Goal: Information Seeking & Learning: Learn about a topic

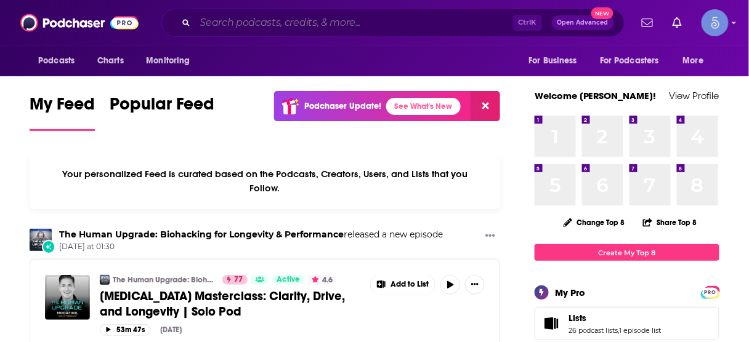
click at [310, 25] on input "Search podcasts, credits, & more..." at bounding box center [354, 23] width 318 height 20
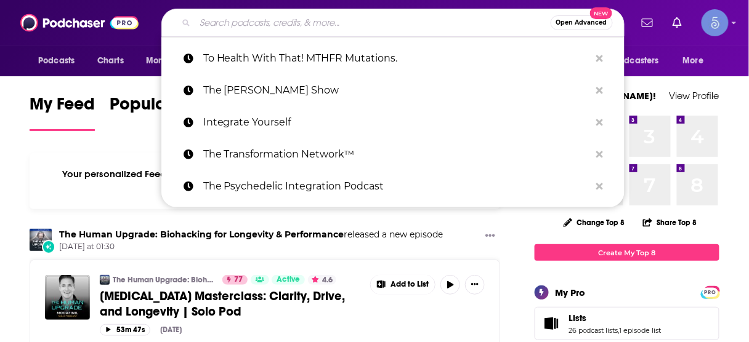
paste input "BIOptimizers"
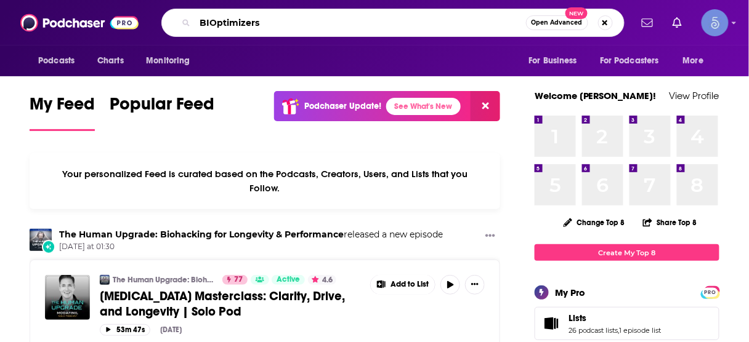
type input "BIOptimizers"
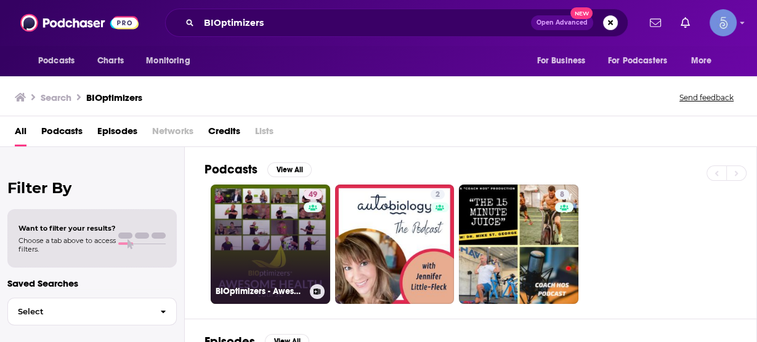
click at [280, 235] on link "49 BIOptimizers - Awesome Health Podcast" at bounding box center [270, 244] width 119 height 119
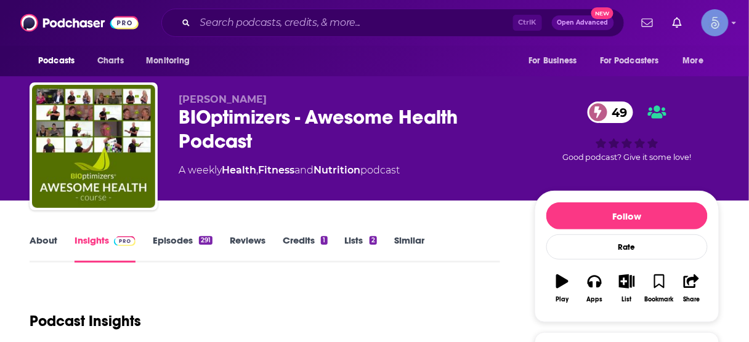
scroll to position [197, 0]
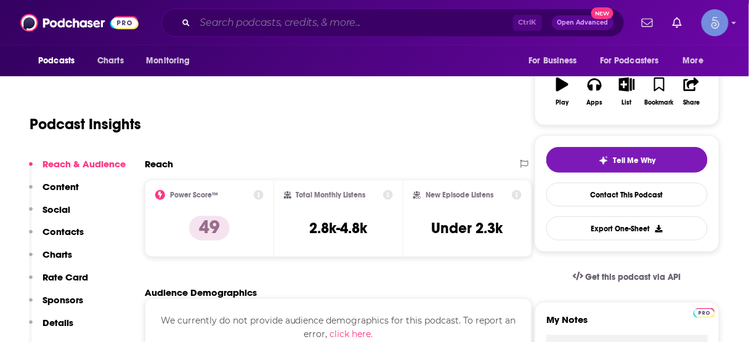
click at [293, 26] on input "Search podcasts, credits, & more..." at bounding box center [354, 23] width 318 height 20
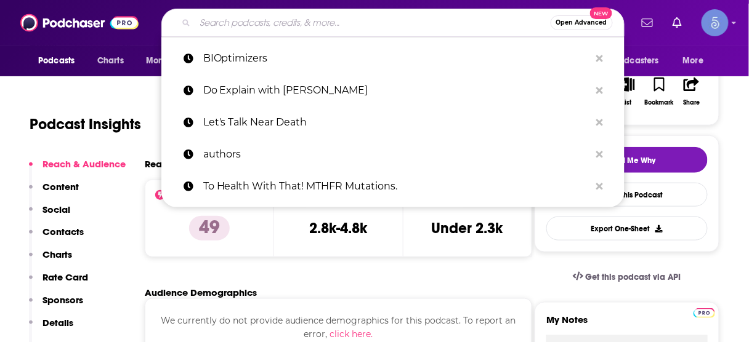
paste input "What the Func?!"
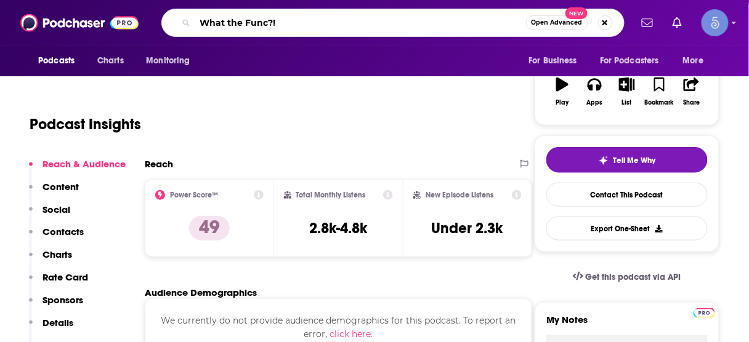
type input "What the Func?!"
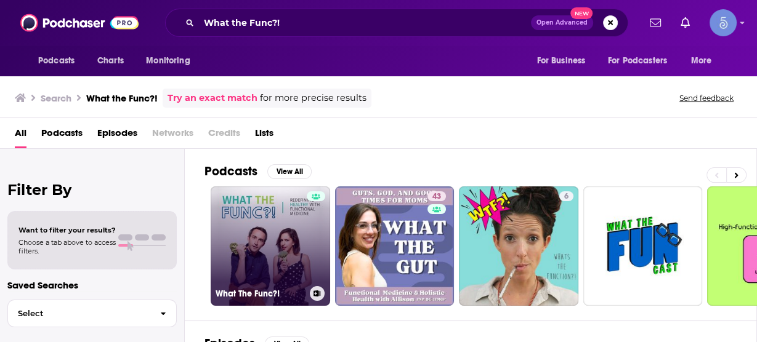
click at [275, 238] on link "What The Func?!" at bounding box center [270, 246] width 119 height 119
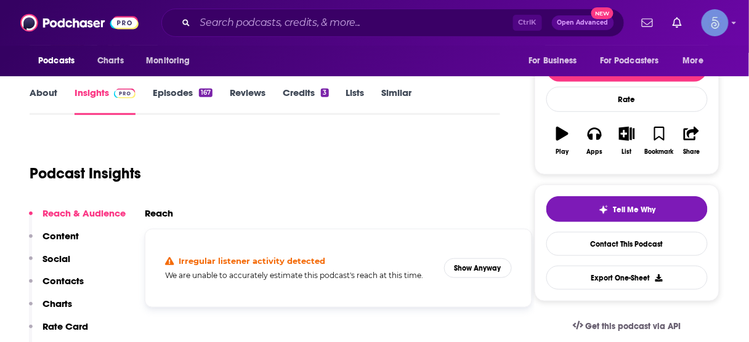
scroll to position [197, 0]
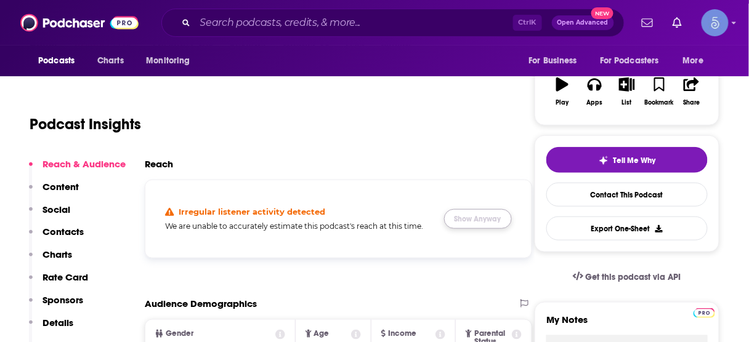
click at [478, 219] on button "Show Anyway" at bounding box center [478, 219] width 68 height 20
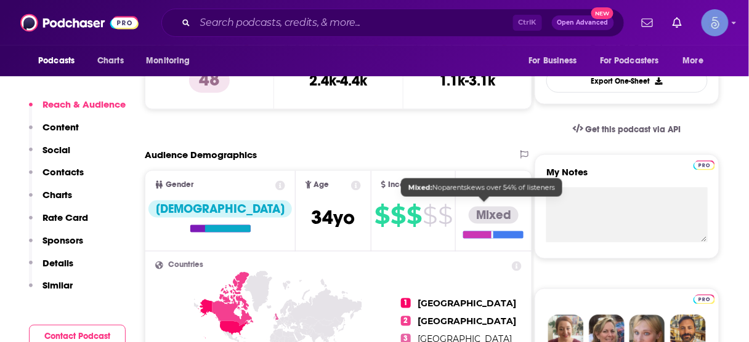
scroll to position [246, 0]
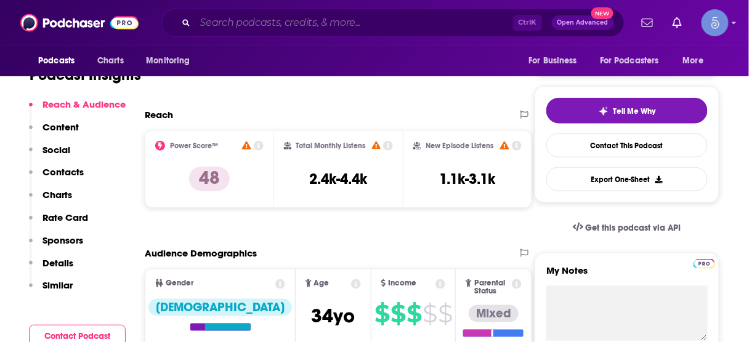
click at [403, 26] on input "Search podcasts, credits, & more..." at bounding box center [354, 23] width 318 height 20
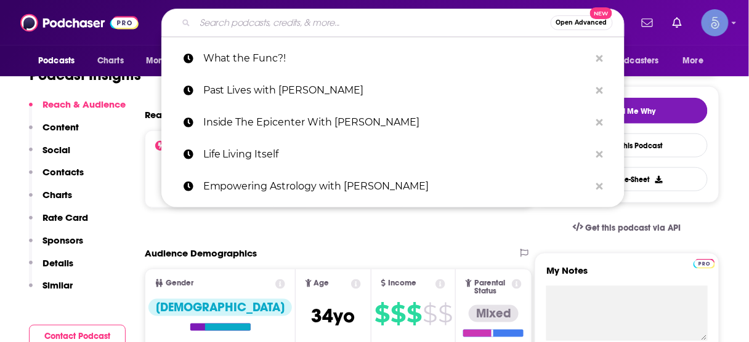
paste input "I'm Hormonal"
type input "I'm Hormonal"
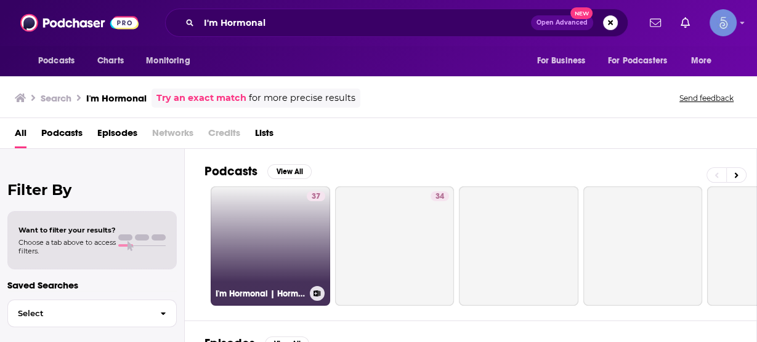
click at [294, 220] on link "37 I'm Hormonal | Hormone balance, gut health & nutrition insights" at bounding box center [270, 246] width 119 height 119
